Goal: Task Accomplishment & Management: Use online tool/utility

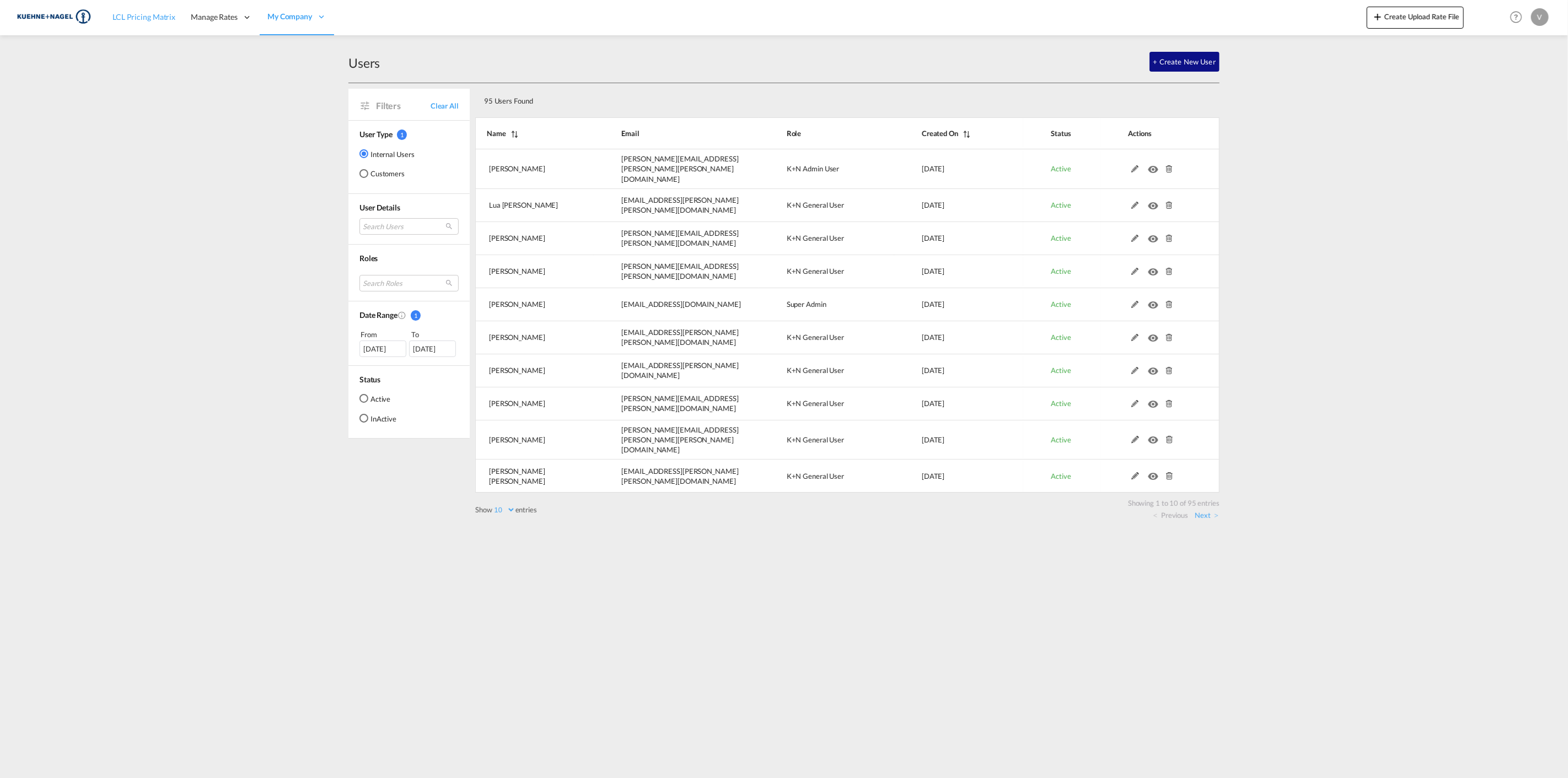
click at [160, 21] on span "LCL Pricing Matrix" at bounding box center [143, 17] width 63 height 9
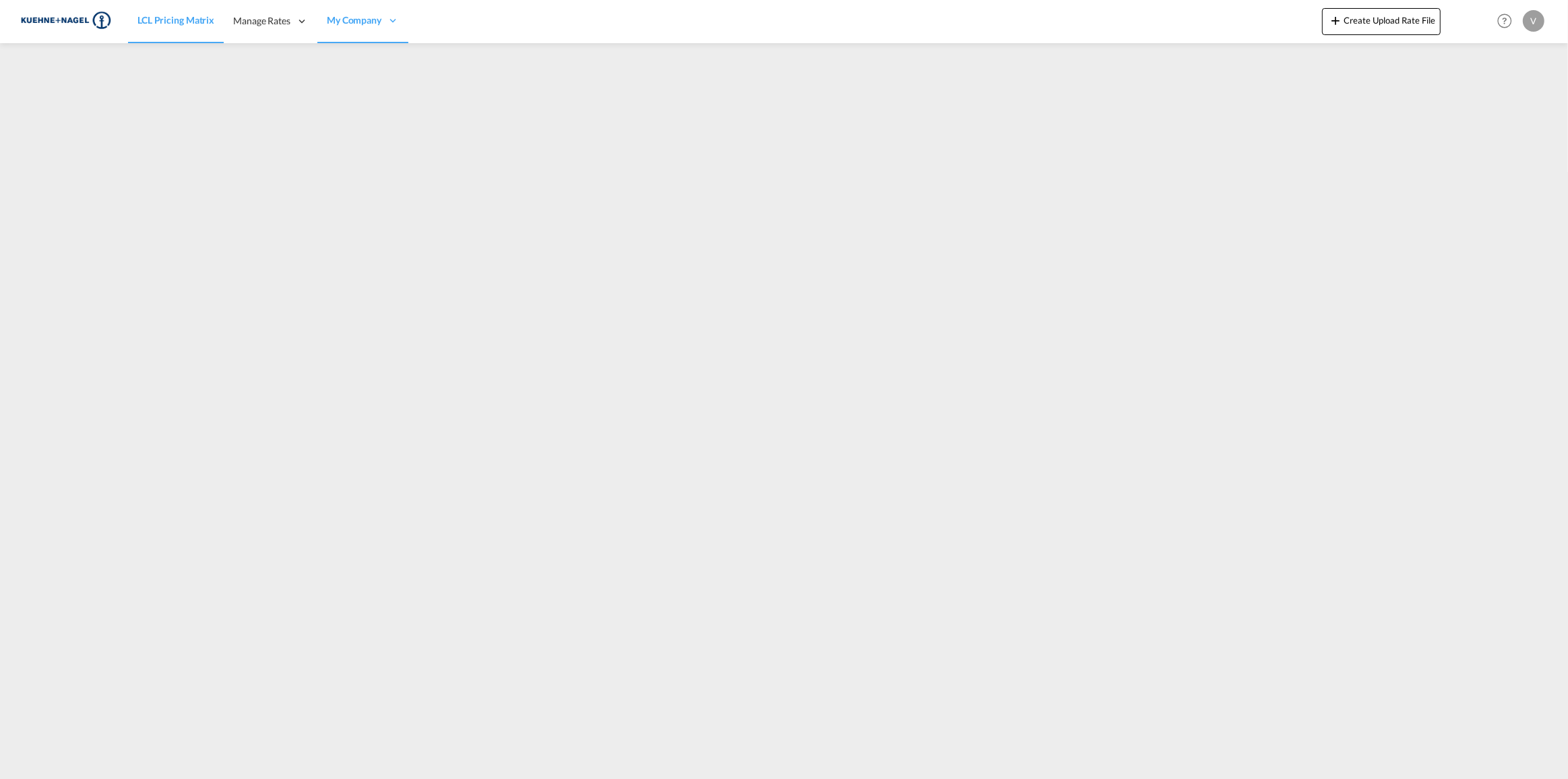
drag, startPoint x: 1276, startPoint y: 0, endPoint x: 1270, endPoint y: 30, distance: 30.6
click at [1233, 26] on div "LCL Pricing Matrix Manage Rates Contract Rates [GEOGRAPHIC_DATA] My Rate Files …" at bounding box center [784, 20] width 1528 height 42
drag, startPoint x: 1537, startPoint y: 0, endPoint x: 1212, endPoint y: 42, distance: 327.7
click at [1212, 42] on div "LCL Pricing Matrix Manage Rates Contract Rates [GEOGRAPHIC_DATA] My Rate Files …" at bounding box center [784, 21] width 1528 height 43
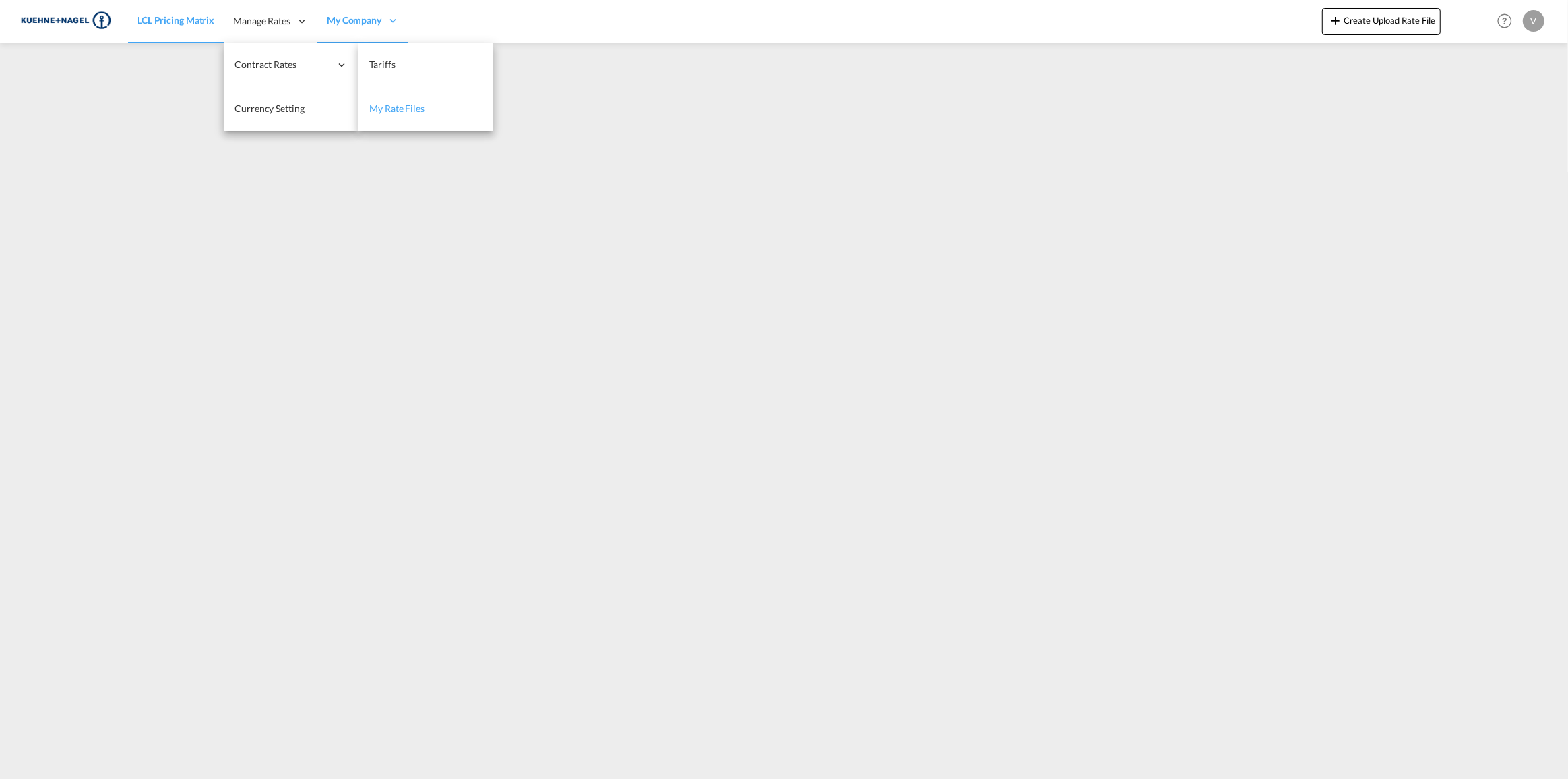
click at [396, 107] on span "My Rate Files" at bounding box center [397, 108] width 55 height 12
